Goal: Find specific page/section: Find specific page/section

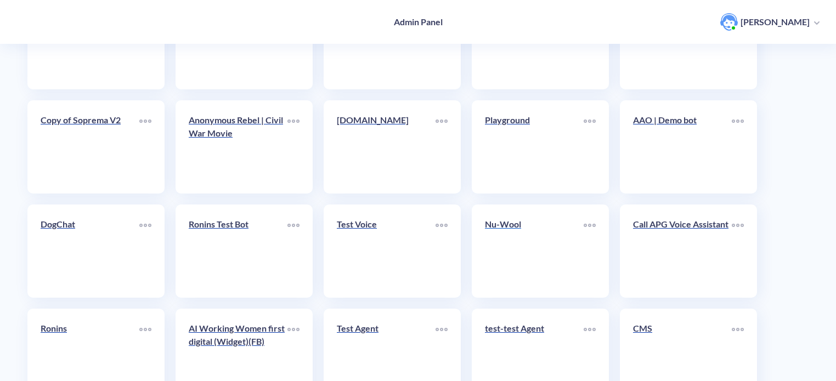
scroll to position [274, 0]
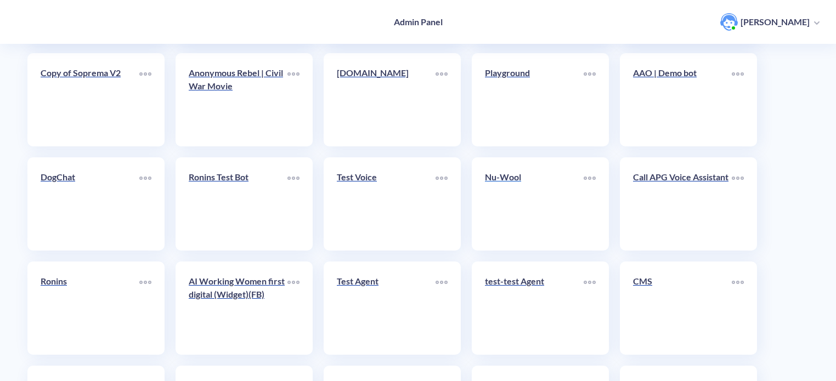
click at [540, 187] on div "Nu-Wool" at bounding box center [534, 182] width 99 height 22
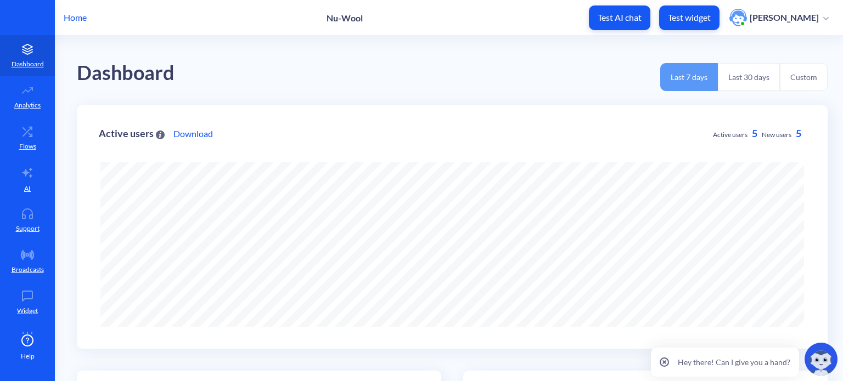
scroll to position [381, 843]
click at [34, 225] on p "Support" at bounding box center [28, 229] width 24 height 10
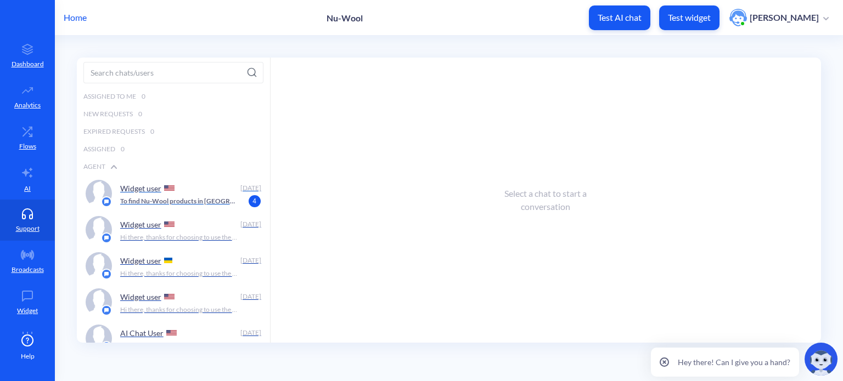
click at [200, 195] on div "Widget user" at bounding box center [178, 188] width 116 height 16
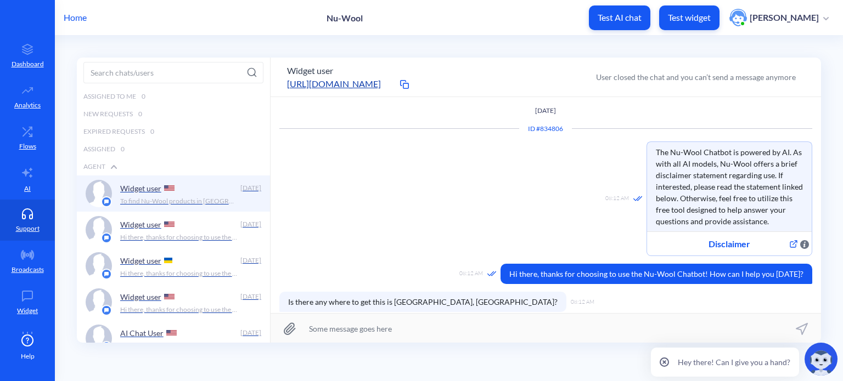
scroll to position [76, 0]
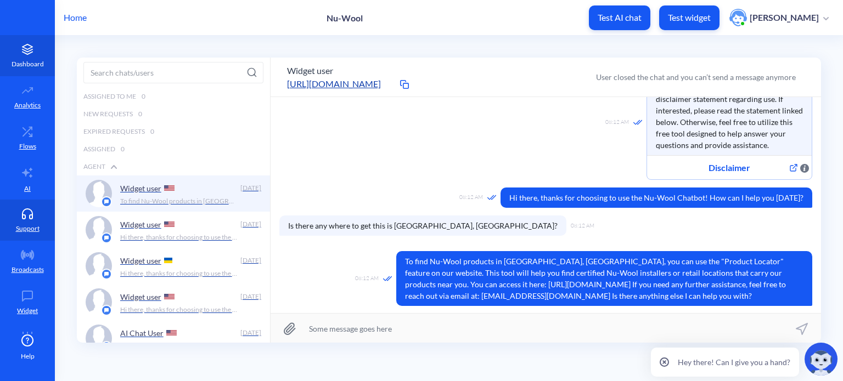
click at [26, 55] on link "Dashboard" at bounding box center [27, 55] width 55 height 41
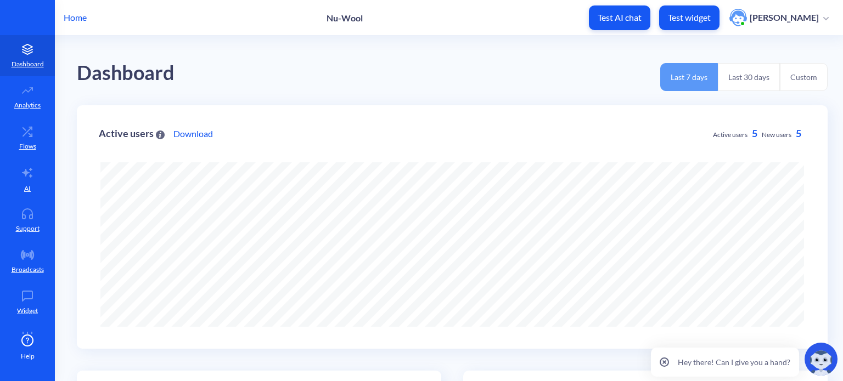
scroll to position [381, 843]
